Goal: Task Accomplishment & Management: Manage account settings

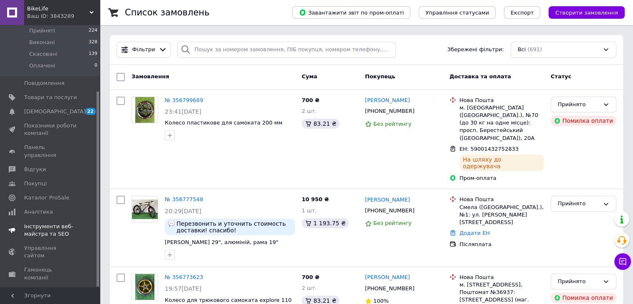
scroll to position [88, 0]
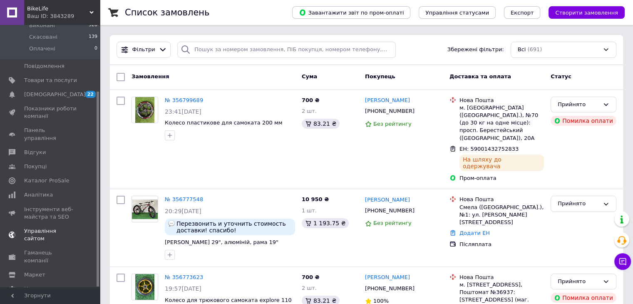
drag, startPoint x: 97, startPoint y: 115, endPoint x: 96, endPoint y: 210, distance: 94.9
click at [96, 210] on div "Замовлення та повідомлення Замовлення 0 Нові 0 Прийняті 224 Виконані 328 Скасов…" at bounding box center [50, 156] width 100 height 262
click at [44, 249] on span "Гаманець компанії" at bounding box center [50, 256] width 53 height 15
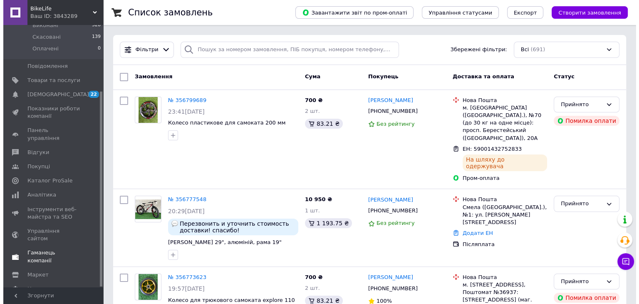
scroll to position [27, 0]
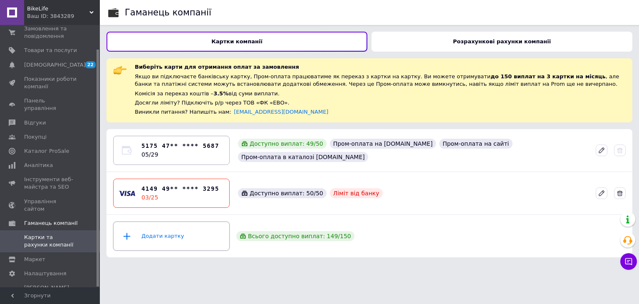
click at [129, 231] on icon at bounding box center [127, 236] width 17 height 10
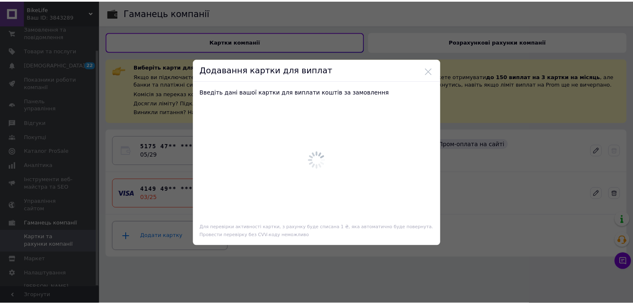
scroll to position [0, 0]
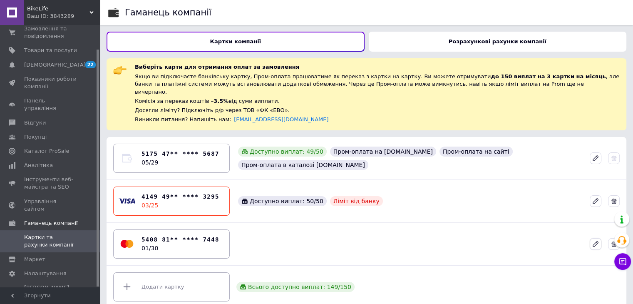
click at [597, 240] on icon at bounding box center [595, 243] width 7 height 7
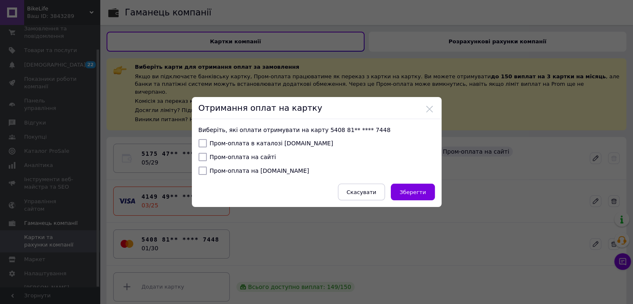
click at [200, 148] on div "Пром-оплата в каталозі [DOMAIN_NAME]" at bounding box center [317, 144] width 236 height 10
click at [199, 139] on input "Пром-оплата в каталозі [DOMAIN_NAME]" at bounding box center [203, 143] width 8 height 8
checkbox input "true"
click at [201, 155] on input "Пром-оплата на сайті" at bounding box center [203, 157] width 8 height 8
checkbox input "true"
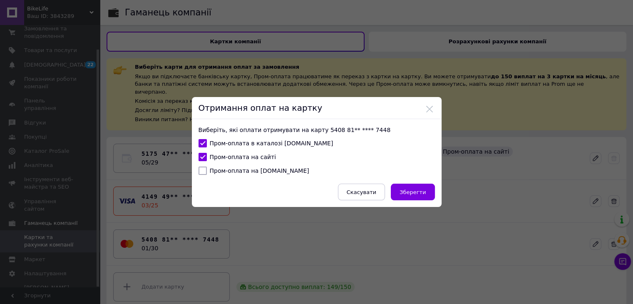
click at [201, 170] on input "Пром-оплата на [DOMAIN_NAME]" at bounding box center [203, 170] width 8 height 8
checkbox input "true"
click at [410, 195] on button "Зберегти" at bounding box center [413, 192] width 44 height 17
